Goal: Task Accomplishment & Management: Manage account settings

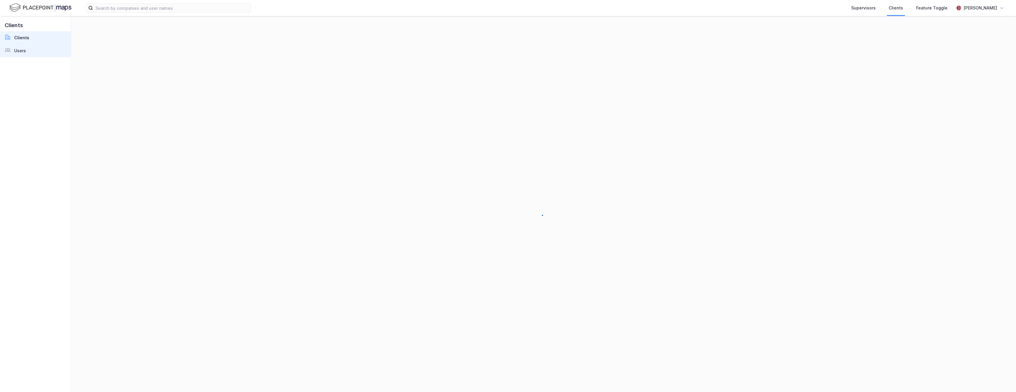
click at [28, 51] on link "Users" at bounding box center [35, 50] width 71 height 13
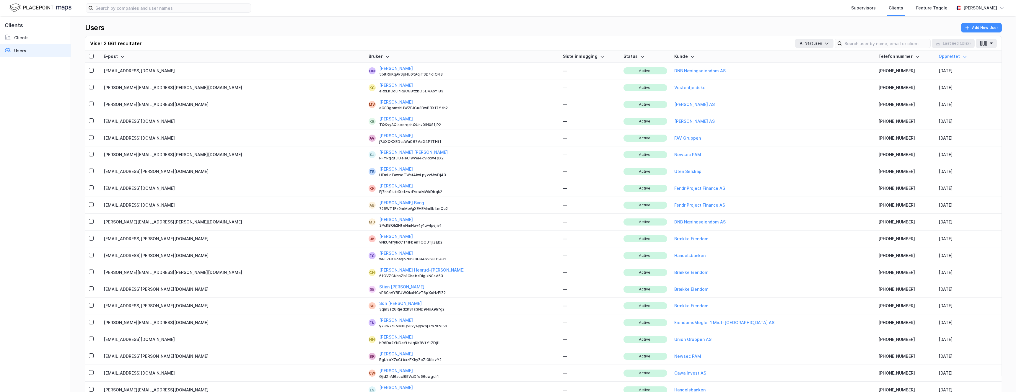
click at [866, 48] on div "Viser 2 661 resultater All Statuses Last [PERSON_NAME] (.xlsx)" at bounding box center [543, 43] width 917 height 14
click at [866, 43] on input at bounding box center [886, 43] width 88 height 9
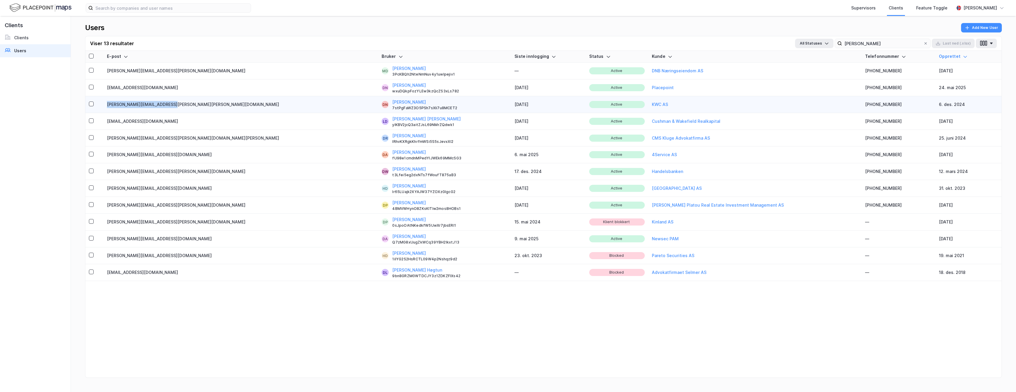
copy td "[PERSON_NAME][EMAIL_ADDRESS][PERSON_NAME][PERSON_NAME][DOMAIN_NAME]"
drag, startPoint x: 108, startPoint y: 103, endPoint x: 185, endPoint y: 103, distance: 77.1
click at [185, 103] on tr "[PERSON_NAME][EMAIL_ADDRESS][PERSON_NAME][PERSON_NAME][DOMAIN_NAME] DN [PERSON_…" at bounding box center [543, 104] width 917 height 17
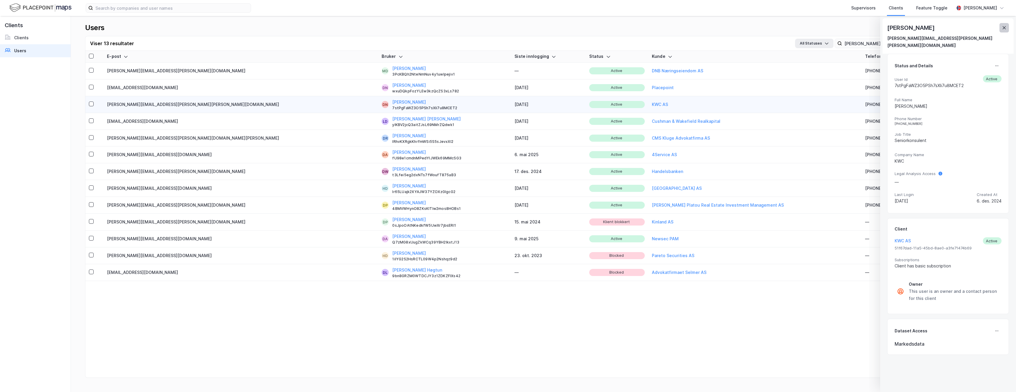
click at [1005, 25] on icon at bounding box center [1004, 27] width 5 height 5
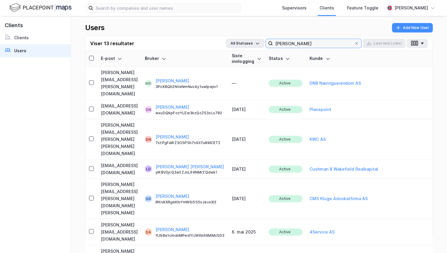
click at [304, 41] on input "[PERSON_NAME]" at bounding box center [313, 43] width 81 height 9
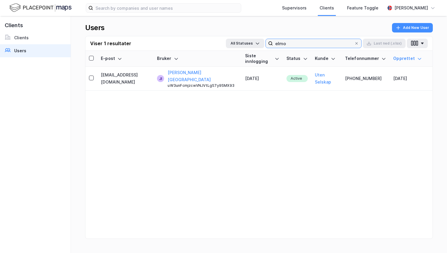
type input "elmo"
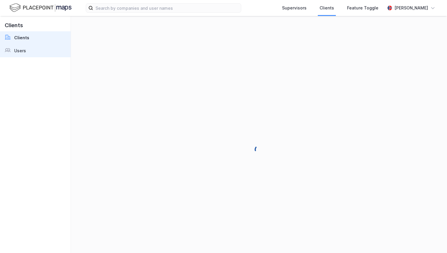
click at [27, 53] on link "Users" at bounding box center [35, 50] width 71 height 13
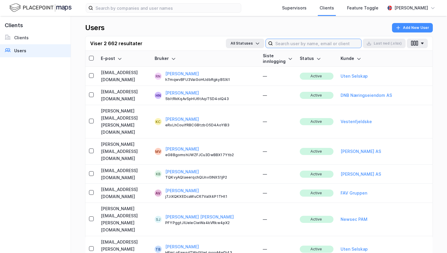
click at [310, 43] on input at bounding box center [317, 43] width 88 height 9
click at [299, 31] on div "Users Add New User" at bounding box center [258, 29] width 347 height 13
click at [292, 42] on input at bounding box center [317, 43] width 88 height 9
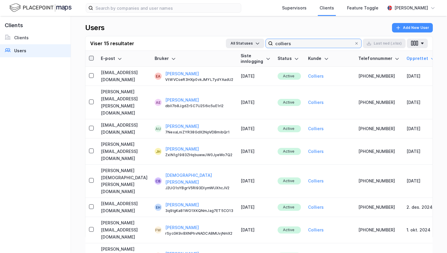
type input "colliers"
click at [91, 56] on icon at bounding box center [91, 58] width 4 height 4
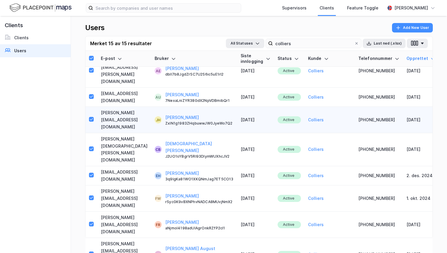
scroll to position [75, 0]
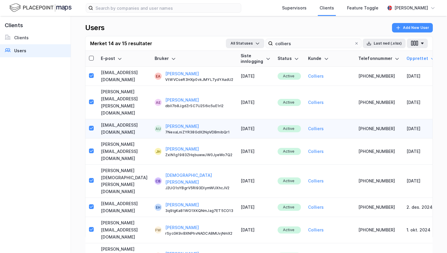
scroll to position [75, 1]
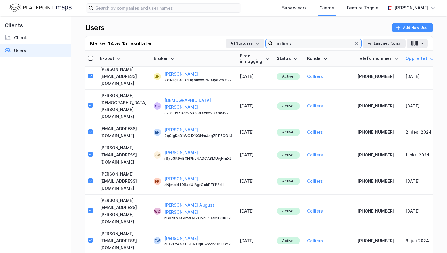
click at [301, 45] on input "colliers" at bounding box center [313, 43] width 81 height 9
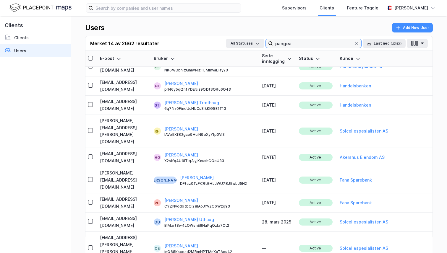
scroll to position [0, 1]
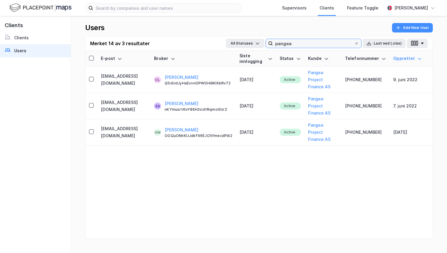
click at [298, 40] on input "pangea" at bounding box center [313, 43] width 81 height 9
drag, startPoint x: 298, startPoint y: 40, endPoint x: 298, endPoint y: 16, distance: 24.2
click at [298, 19] on div "Users Add New User Merket 14 av 3 resultater All Statuses pangea Last ned (.xls…" at bounding box center [259, 134] width 376 height 237
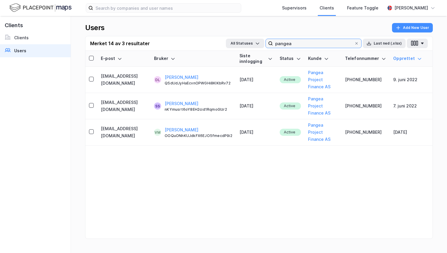
type input "pangea"
